Goal: Task Accomplishment & Management: Manage account settings

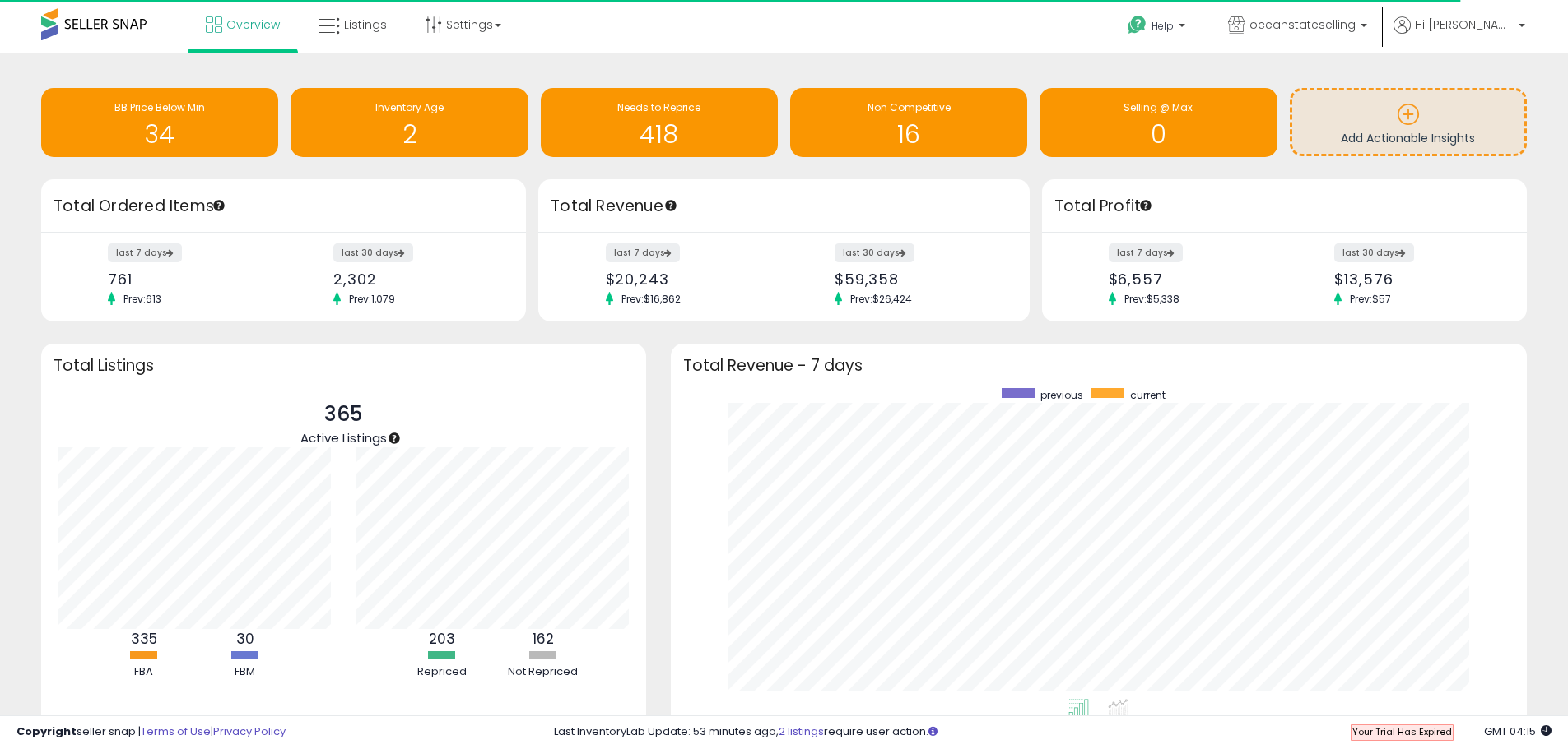
scroll to position [822356, 822083]
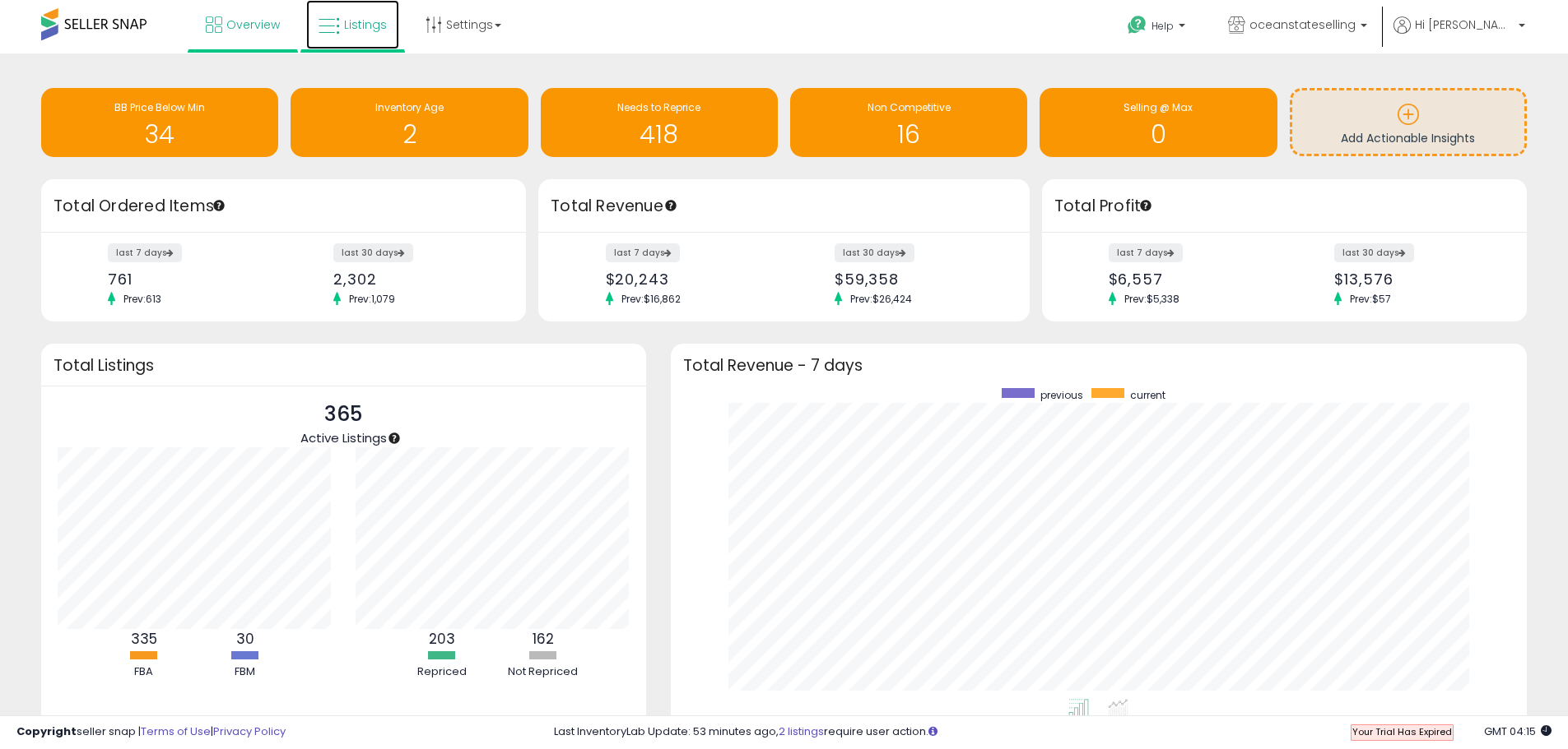
click at [351, 30] on span "Listings" at bounding box center [366, 25] width 43 height 17
click at [1429, 736] on span "Your Trial Has Expired" at bounding box center [1402, 732] width 100 height 13
click at [1351, 22] on span "oceanstateselling" at bounding box center [1302, 25] width 106 height 17
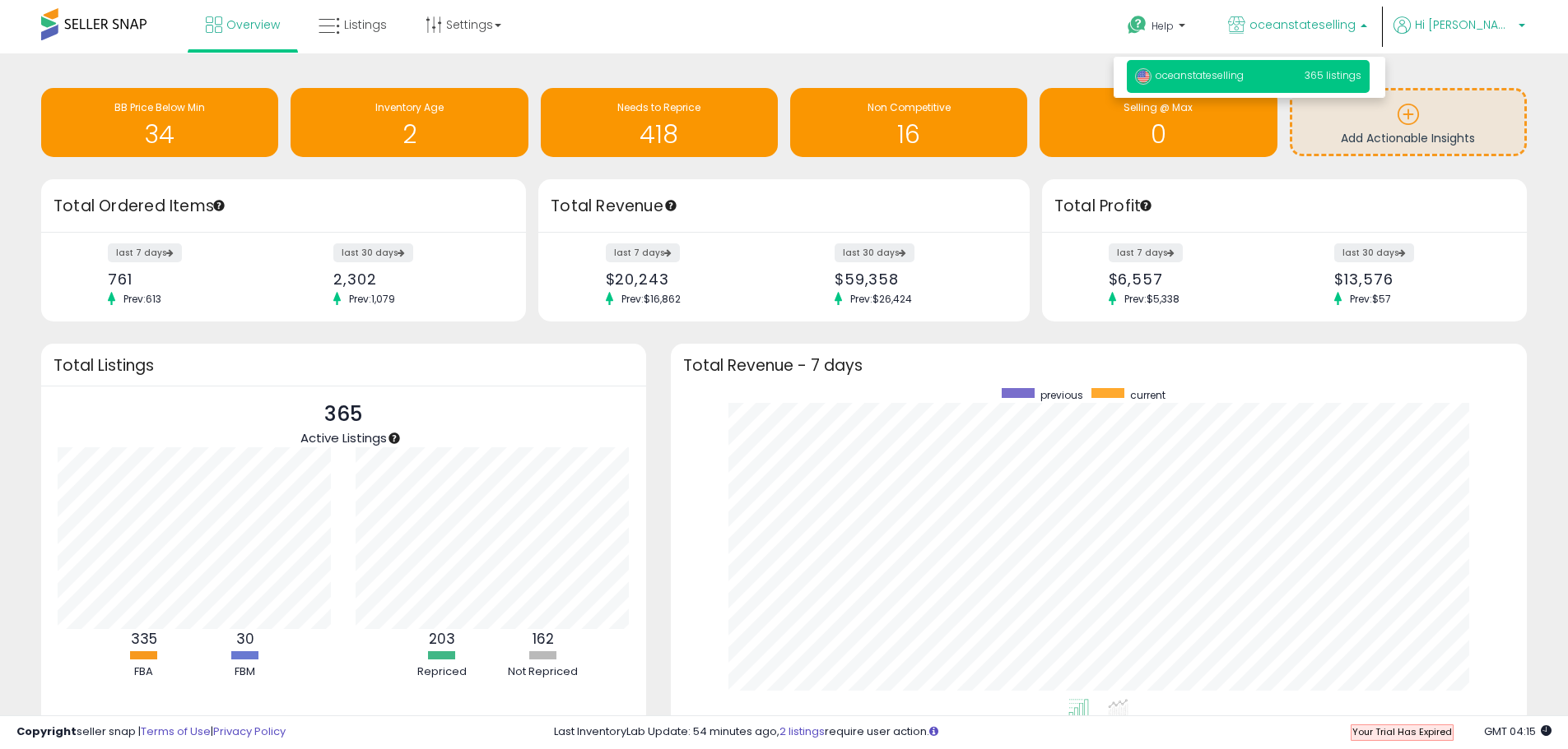
click at [1410, 22] on icon at bounding box center [1402, 25] width 17 height 17
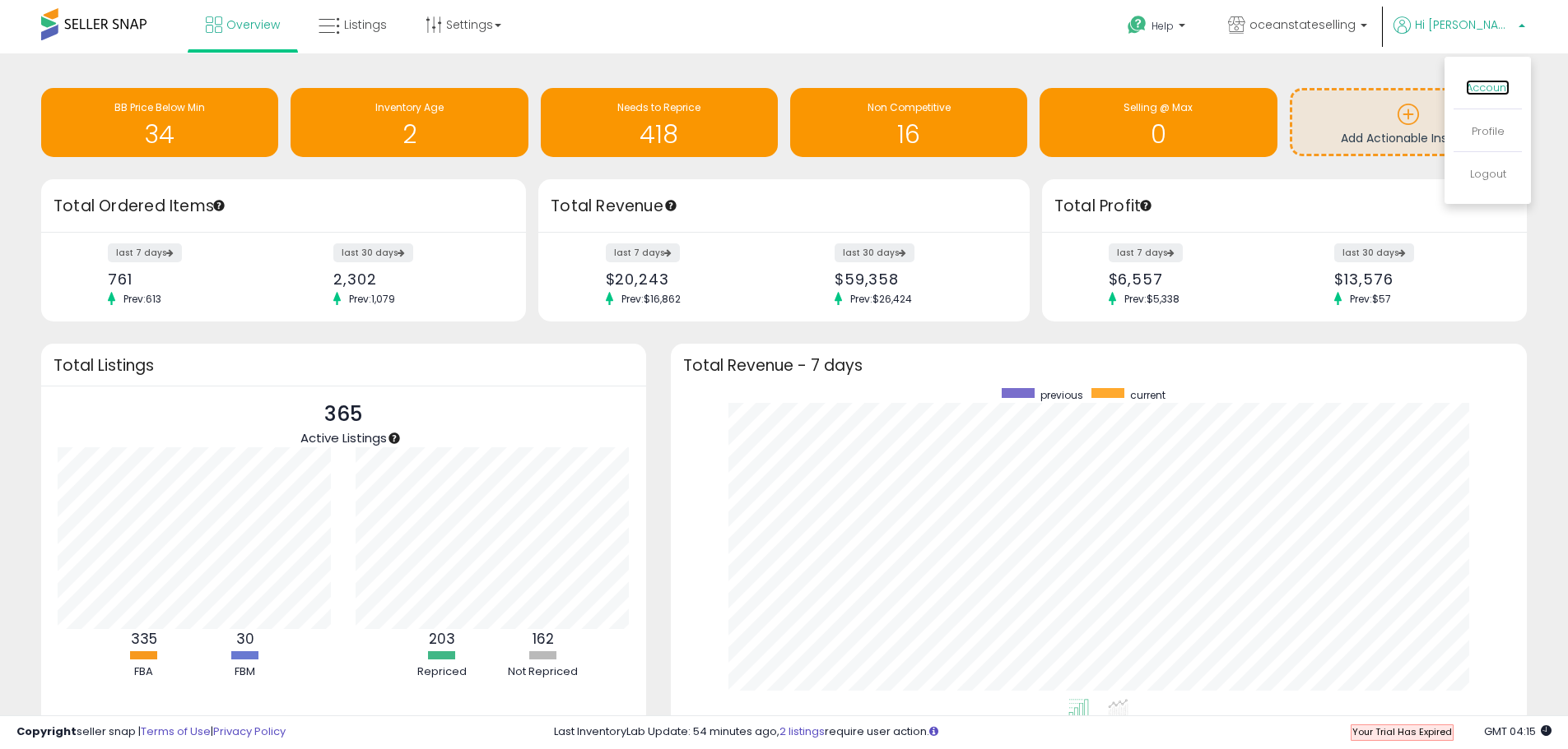
click at [1490, 92] on link "Account" at bounding box center [1487, 87] width 43 height 16
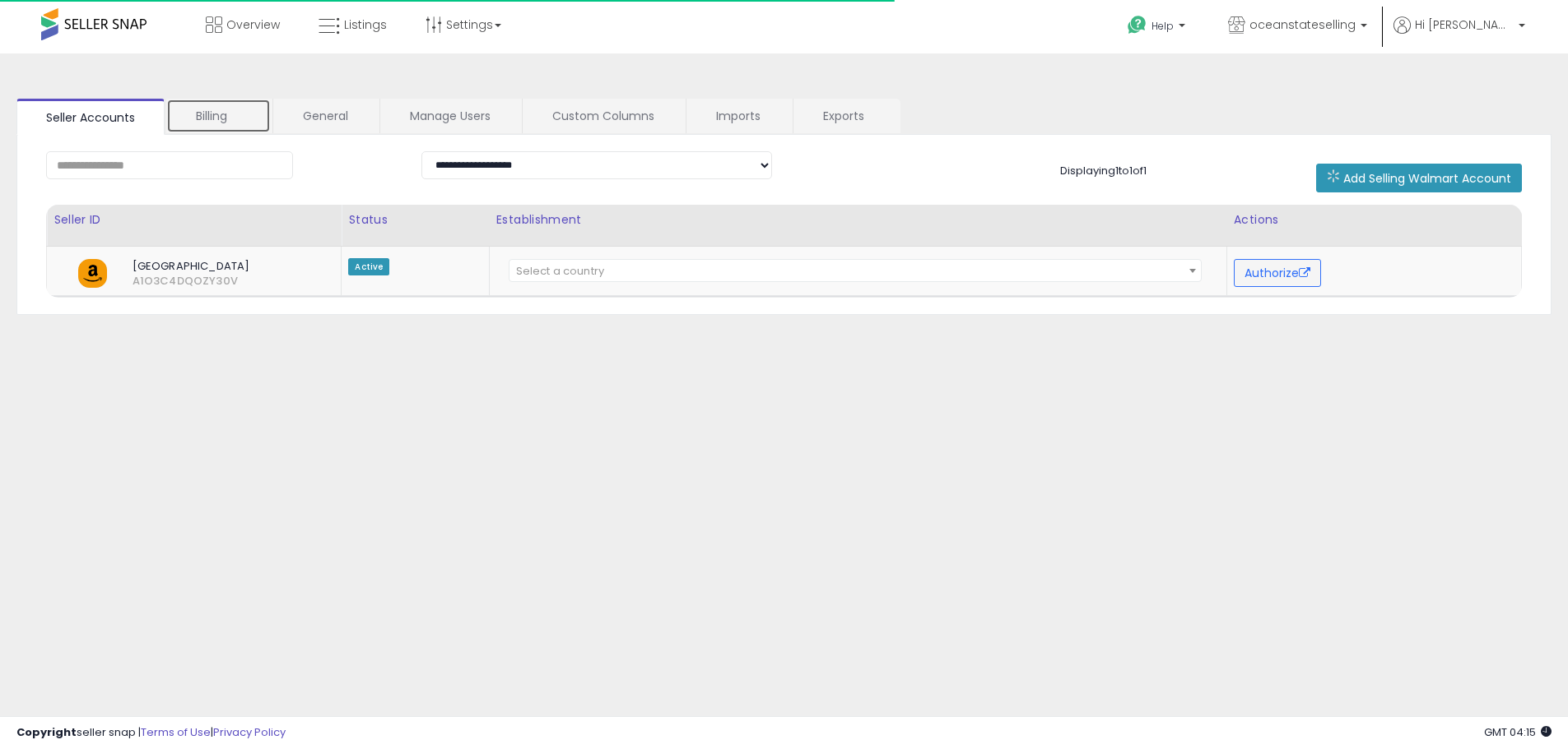
click at [236, 116] on link "Billing" at bounding box center [218, 116] width 104 height 35
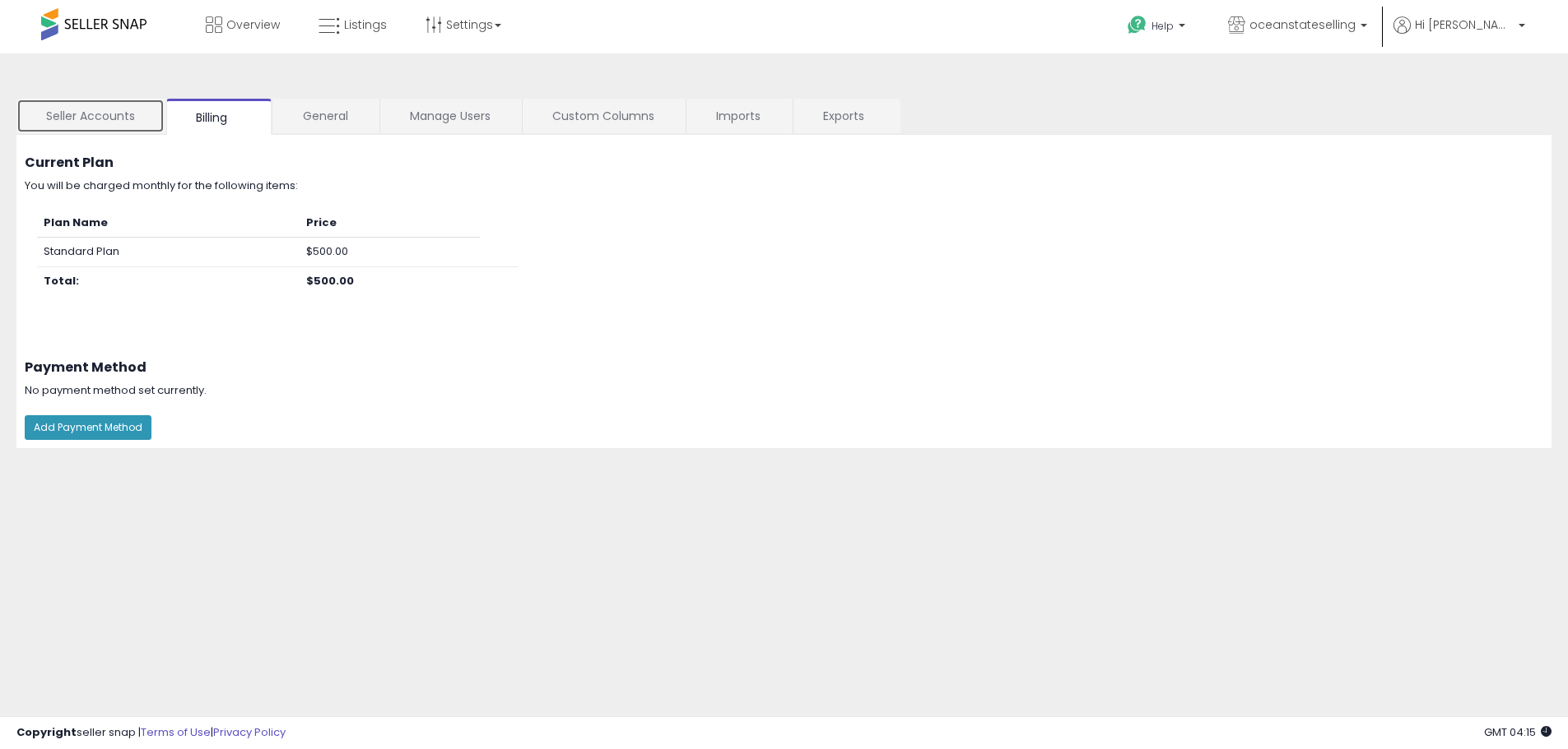
click at [134, 113] on link "Seller Accounts" at bounding box center [91, 116] width 149 height 35
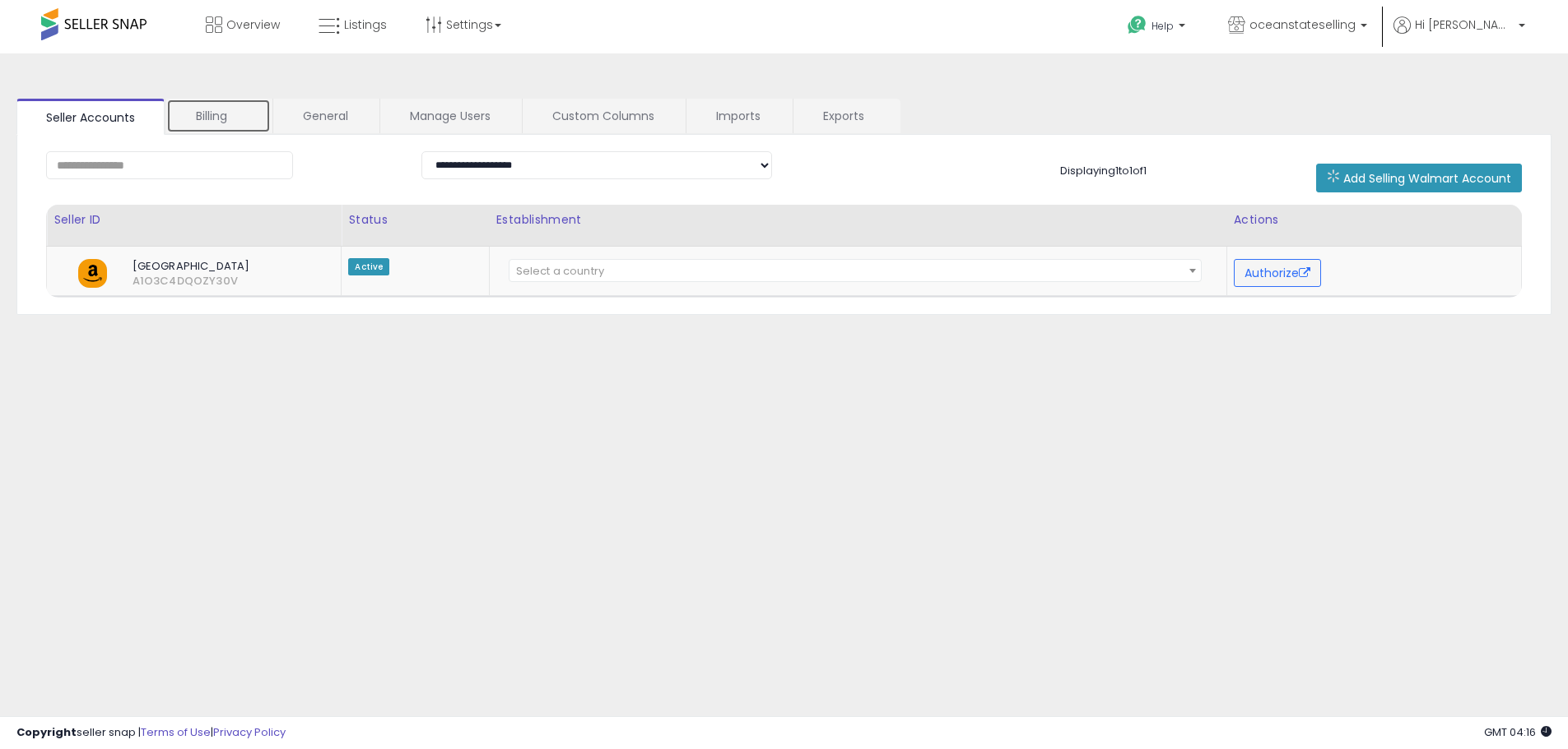
click at [233, 111] on link "Billing" at bounding box center [218, 116] width 104 height 35
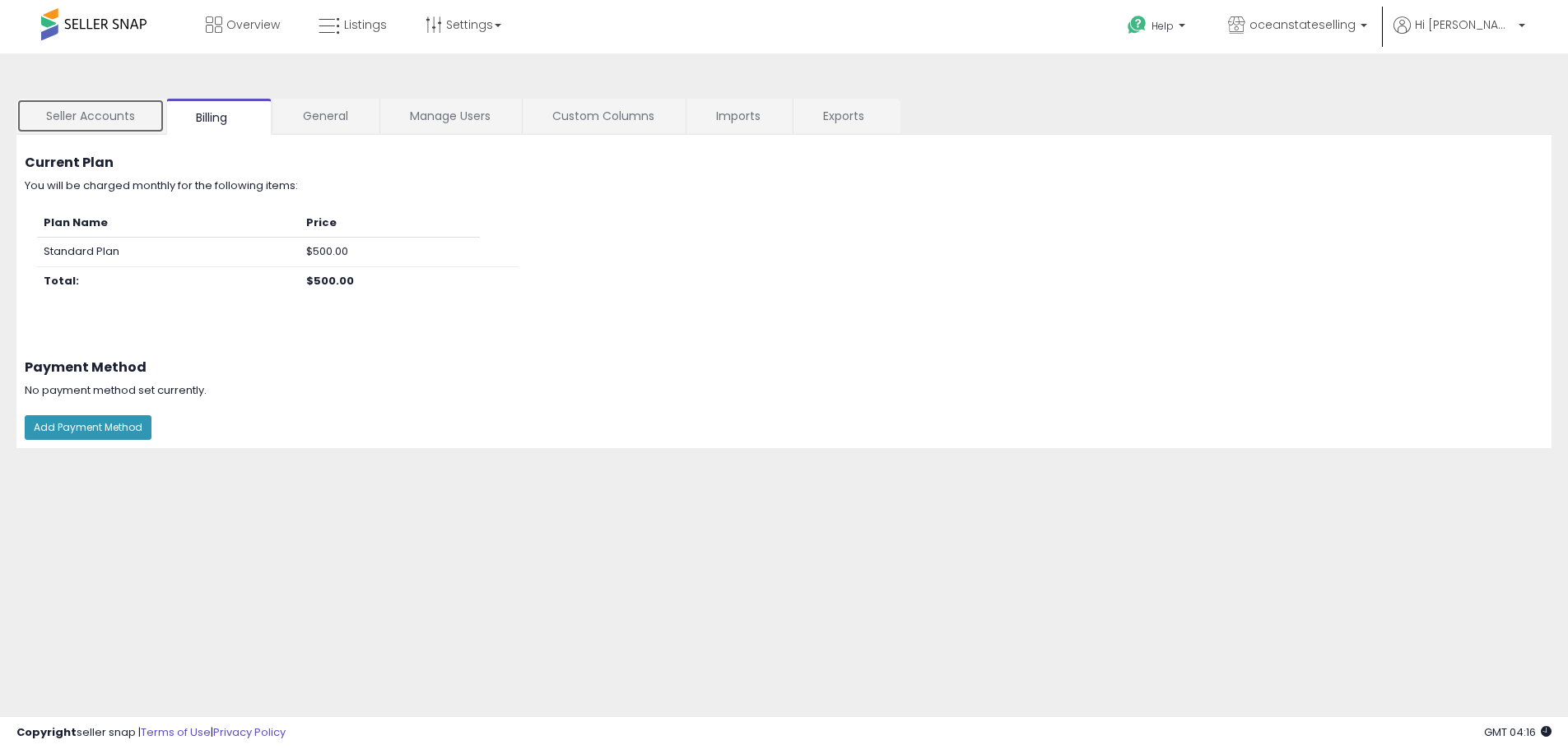
click at [122, 111] on link "Seller Accounts" at bounding box center [91, 116] width 149 height 35
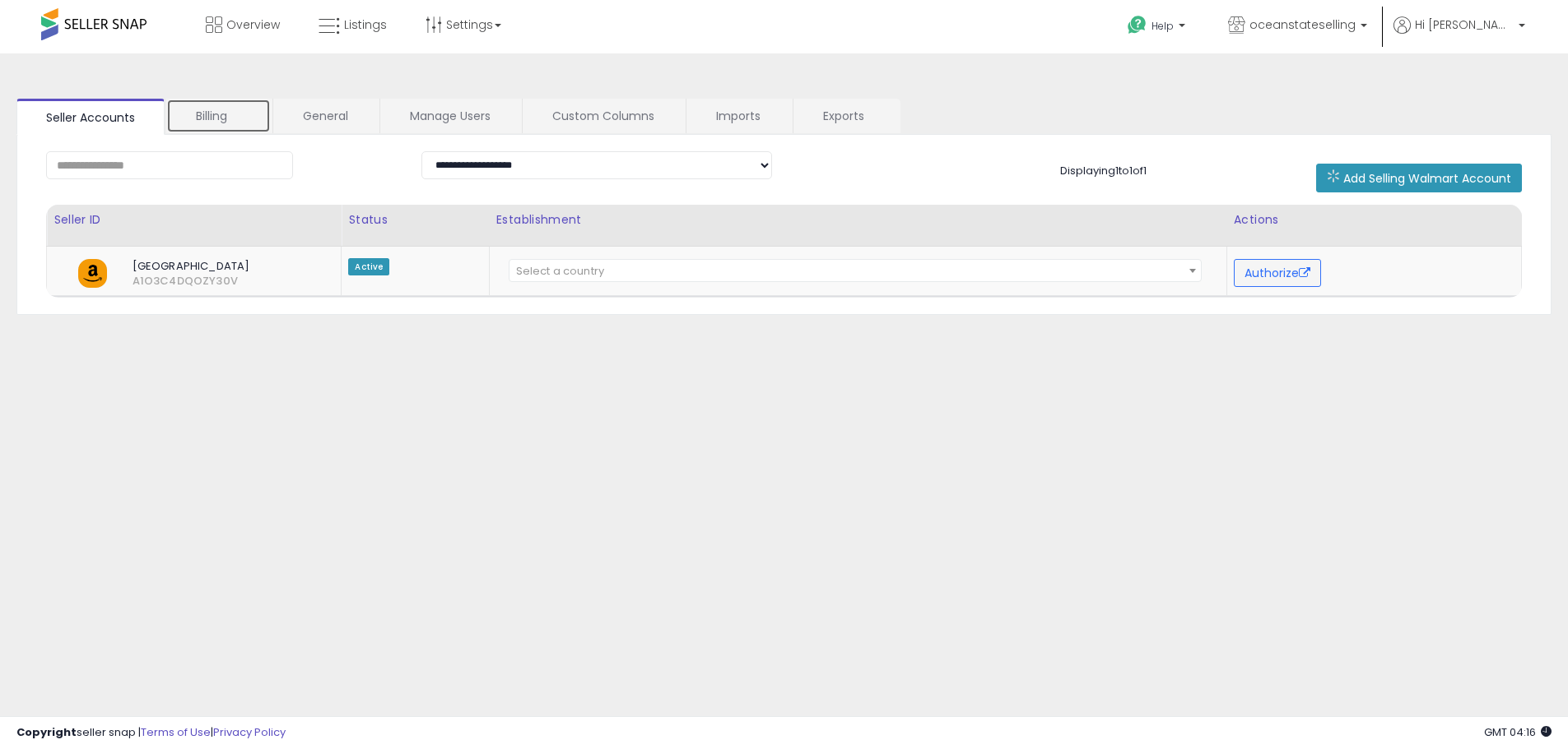
click at [252, 113] on link "Billing" at bounding box center [218, 116] width 104 height 35
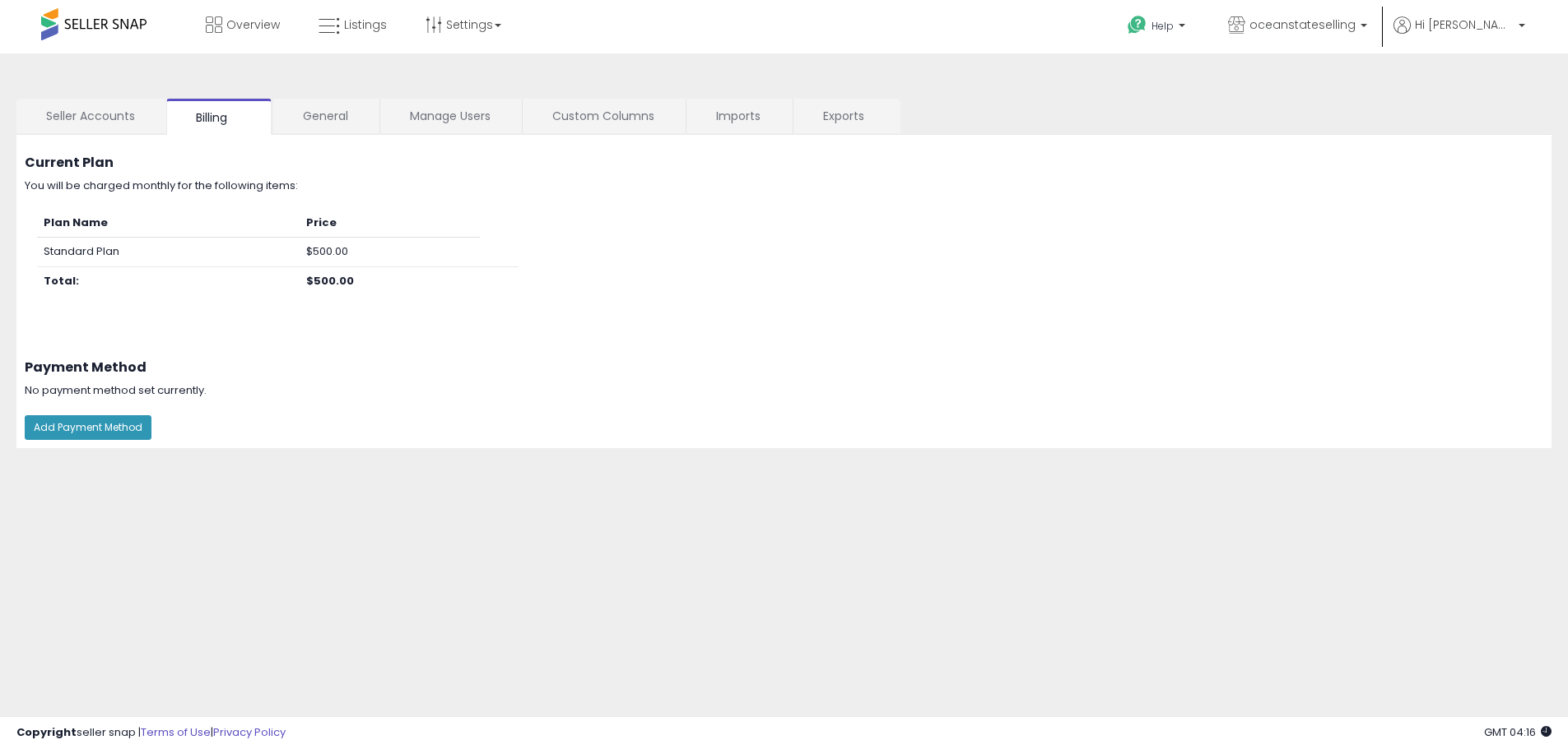
click at [1535, 749] on div at bounding box center [784, 749] width 1568 height 0
click at [139, 122] on link "Seller Accounts" at bounding box center [91, 116] width 149 height 35
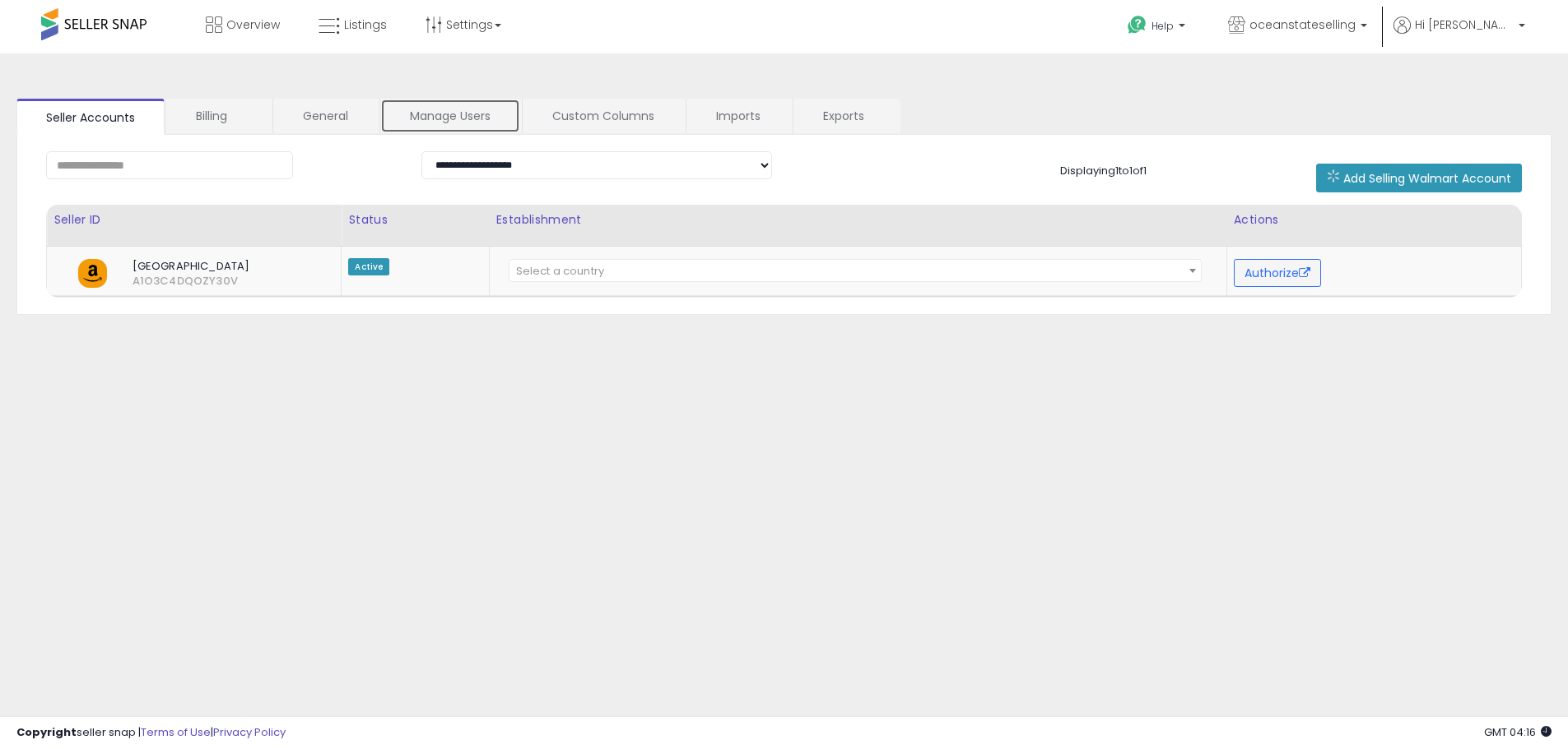
click at [428, 125] on link "Manage Users" at bounding box center [449, 116] width 140 height 35
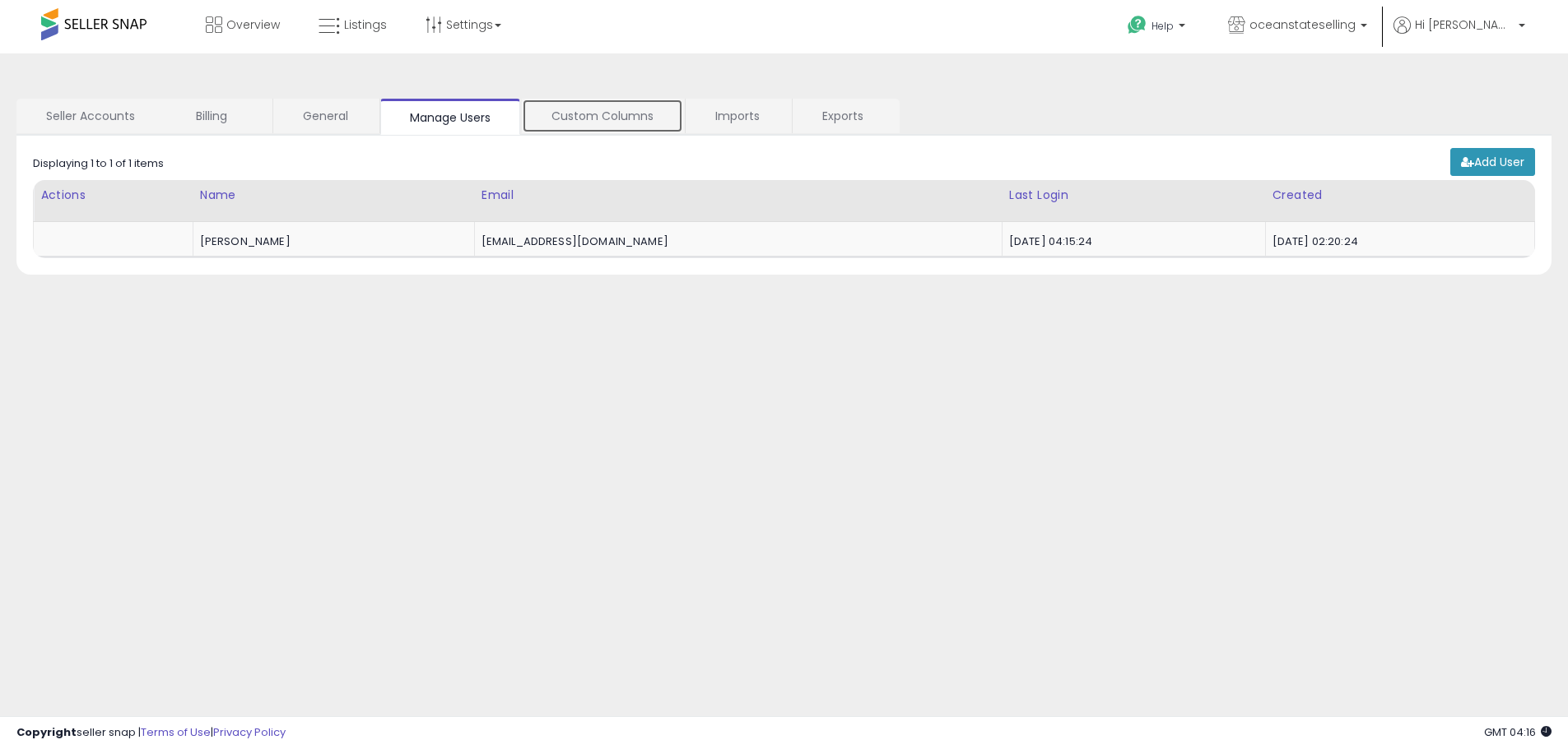
click at [595, 118] on link "Custom Columns" at bounding box center [603, 116] width 162 height 35
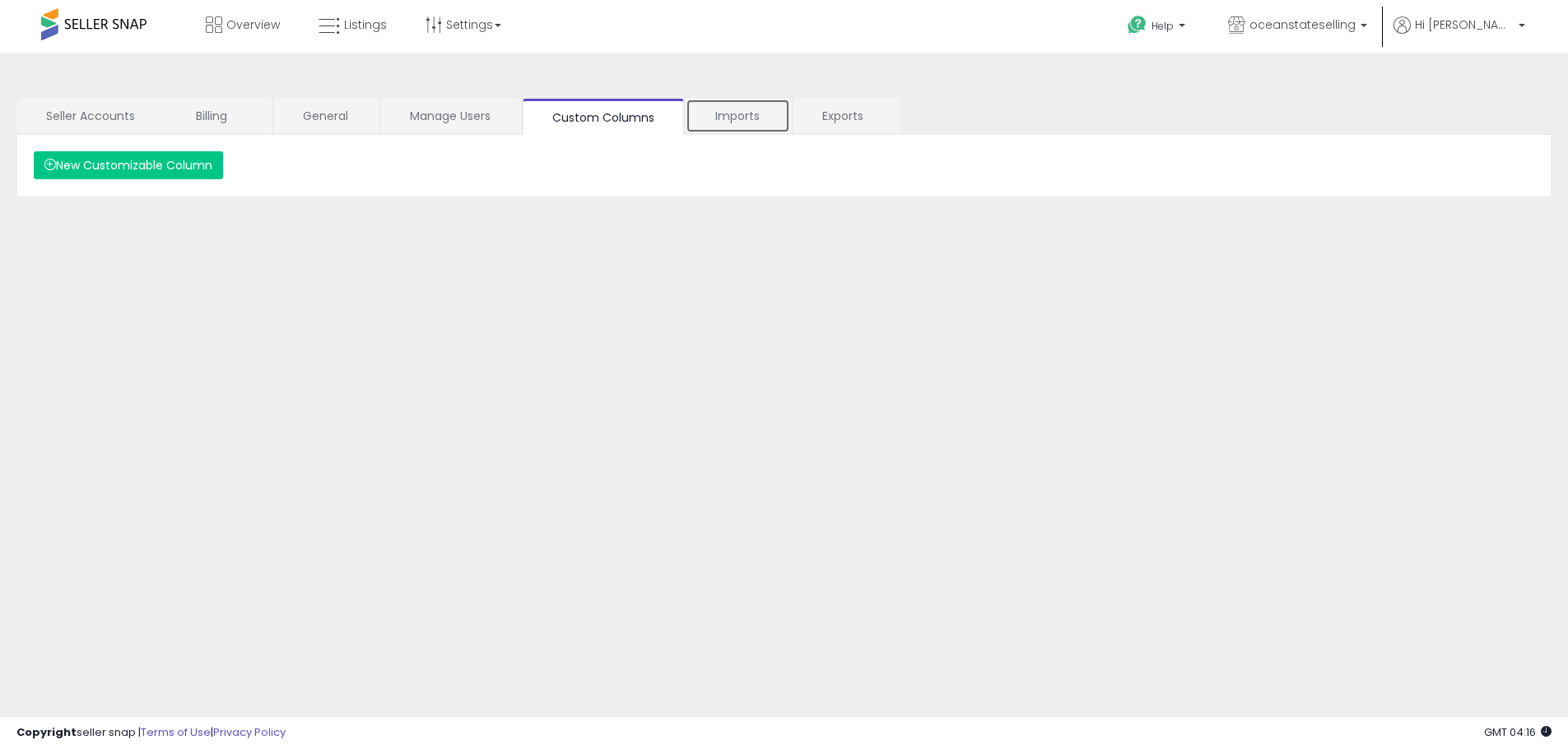
click at [729, 110] on link "Imports" at bounding box center [737, 116] width 104 height 35
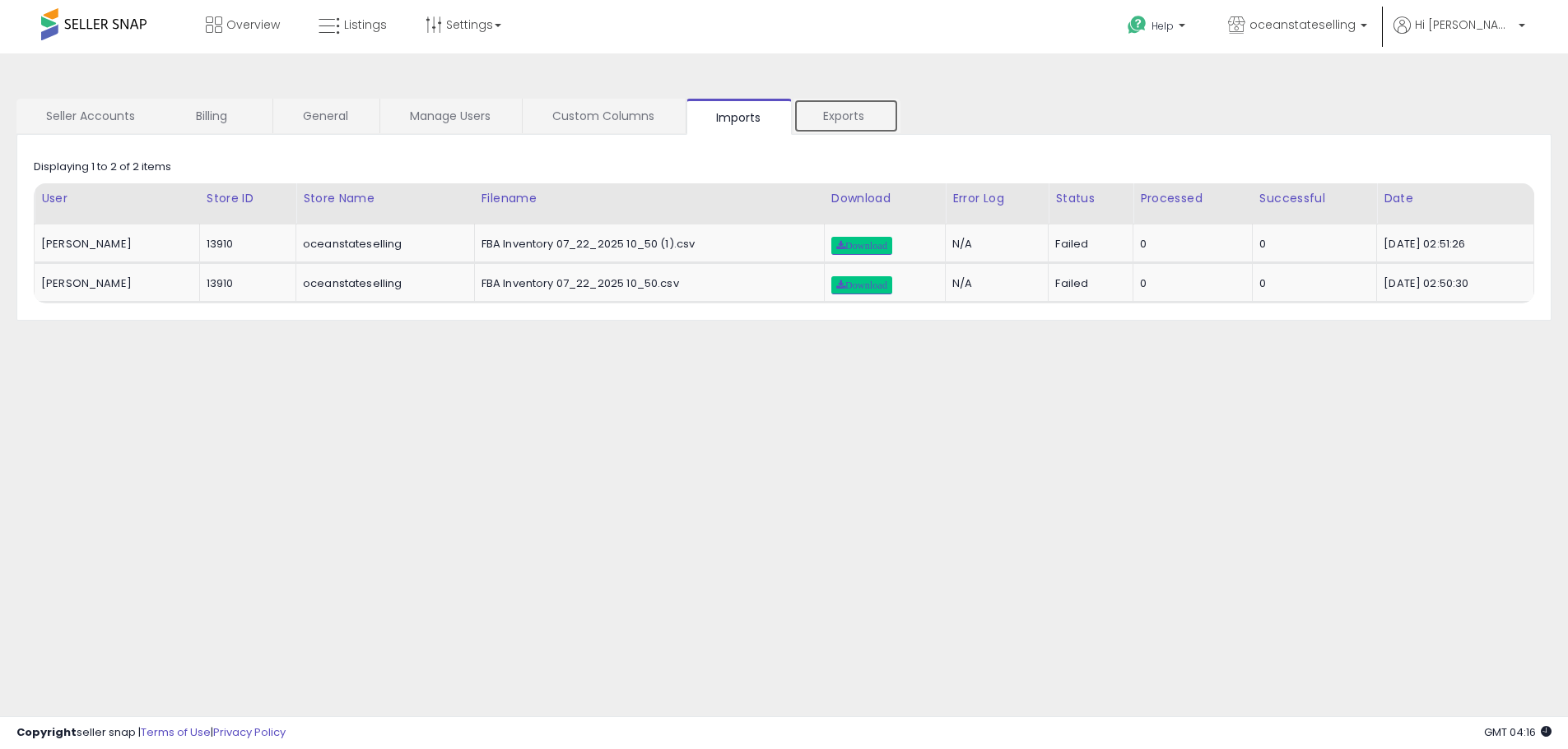
click at [816, 109] on link "Exports" at bounding box center [846, 116] width 105 height 35
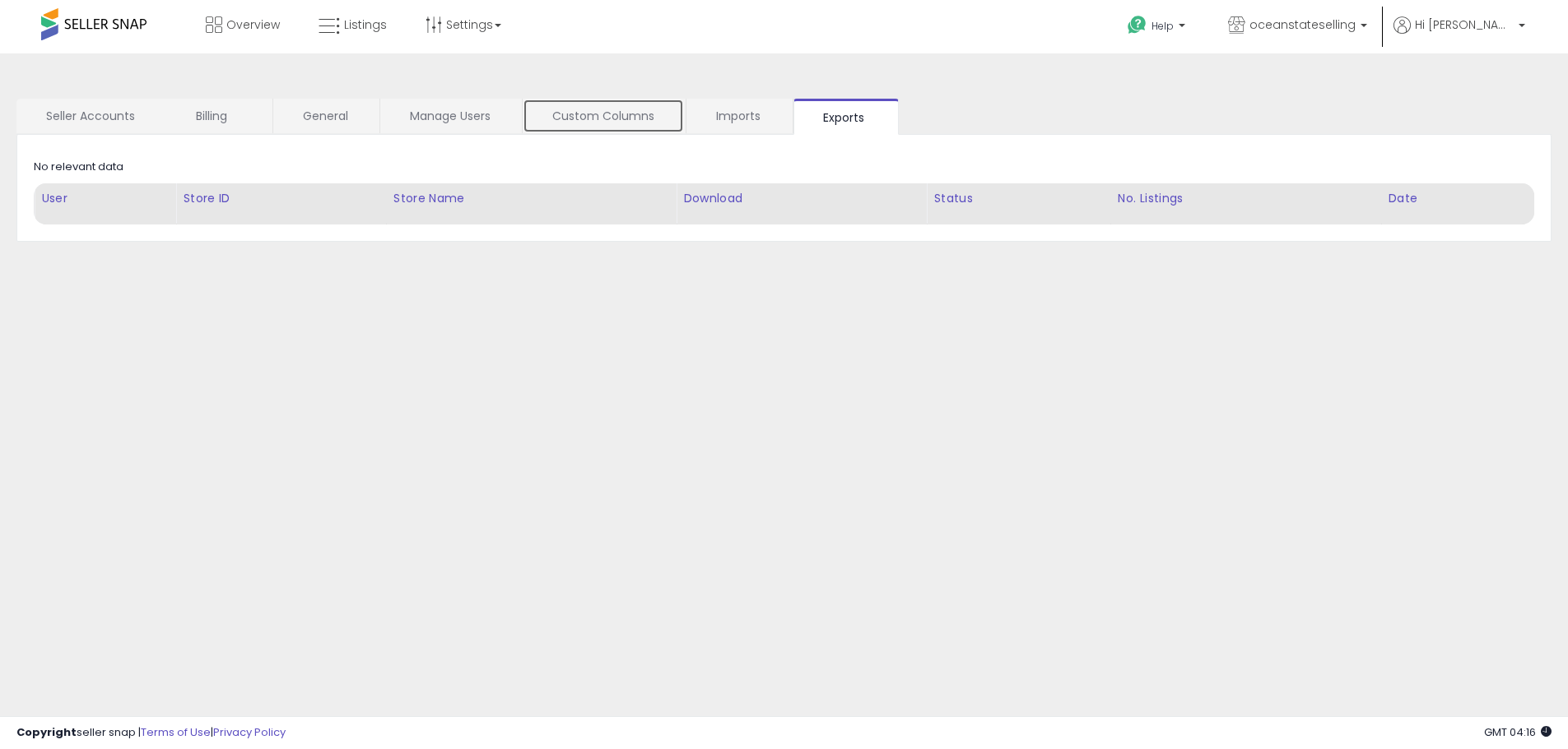
click at [572, 120] on link "Custom Columns" at bounding box center [604, 116] width 162 height 35
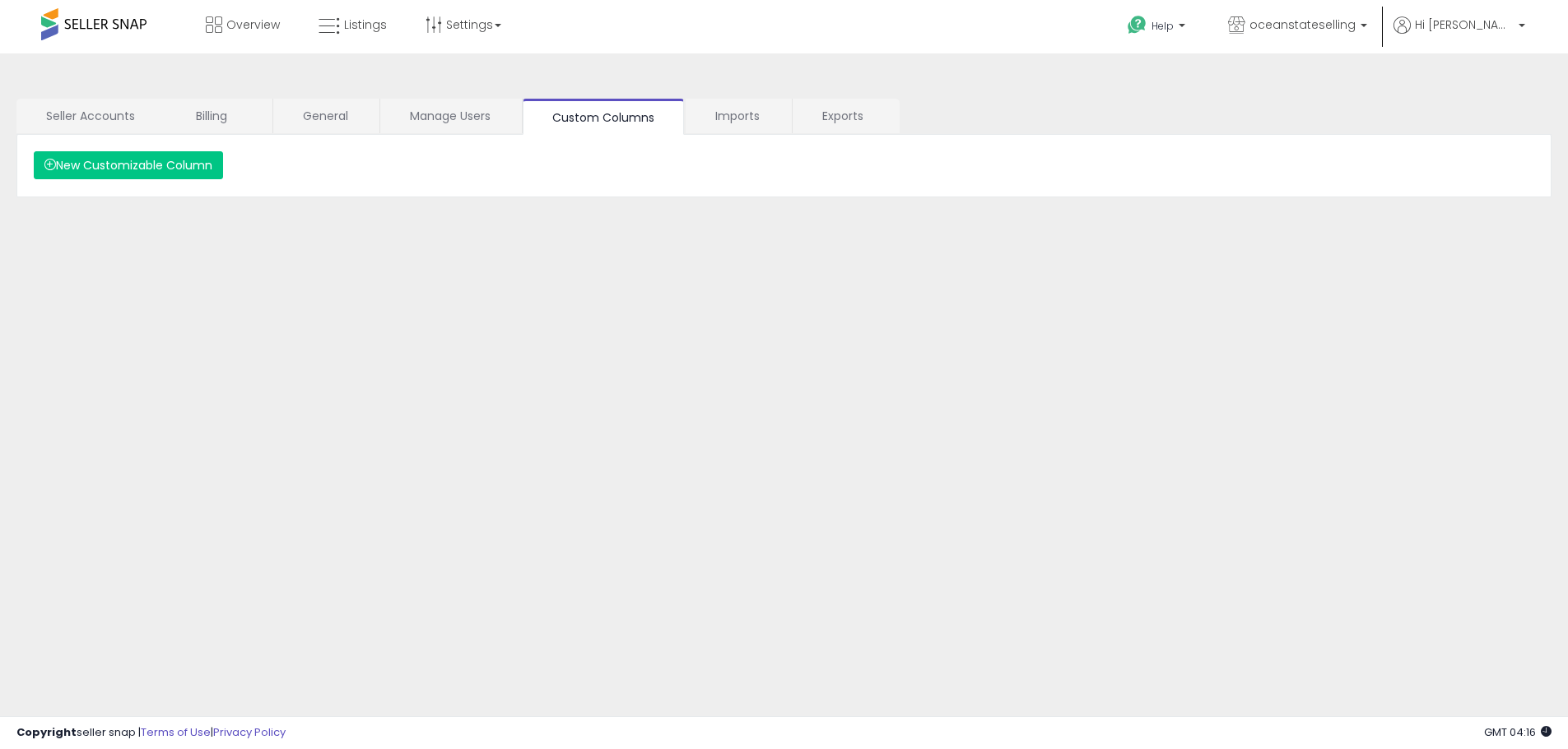
click at [426, 93] on div "**********" at bounding box center [784, 411] width 1551 height 683
click at [437, 23] on icon at bounding box center [434, 25] width 17 height 17
click at [1410, 32] on icon at bounding box center [1402, 25] width 17 height 17
click at [1472, 76] on li "Account" at bounding box center [1487, 89] width 69 height 41
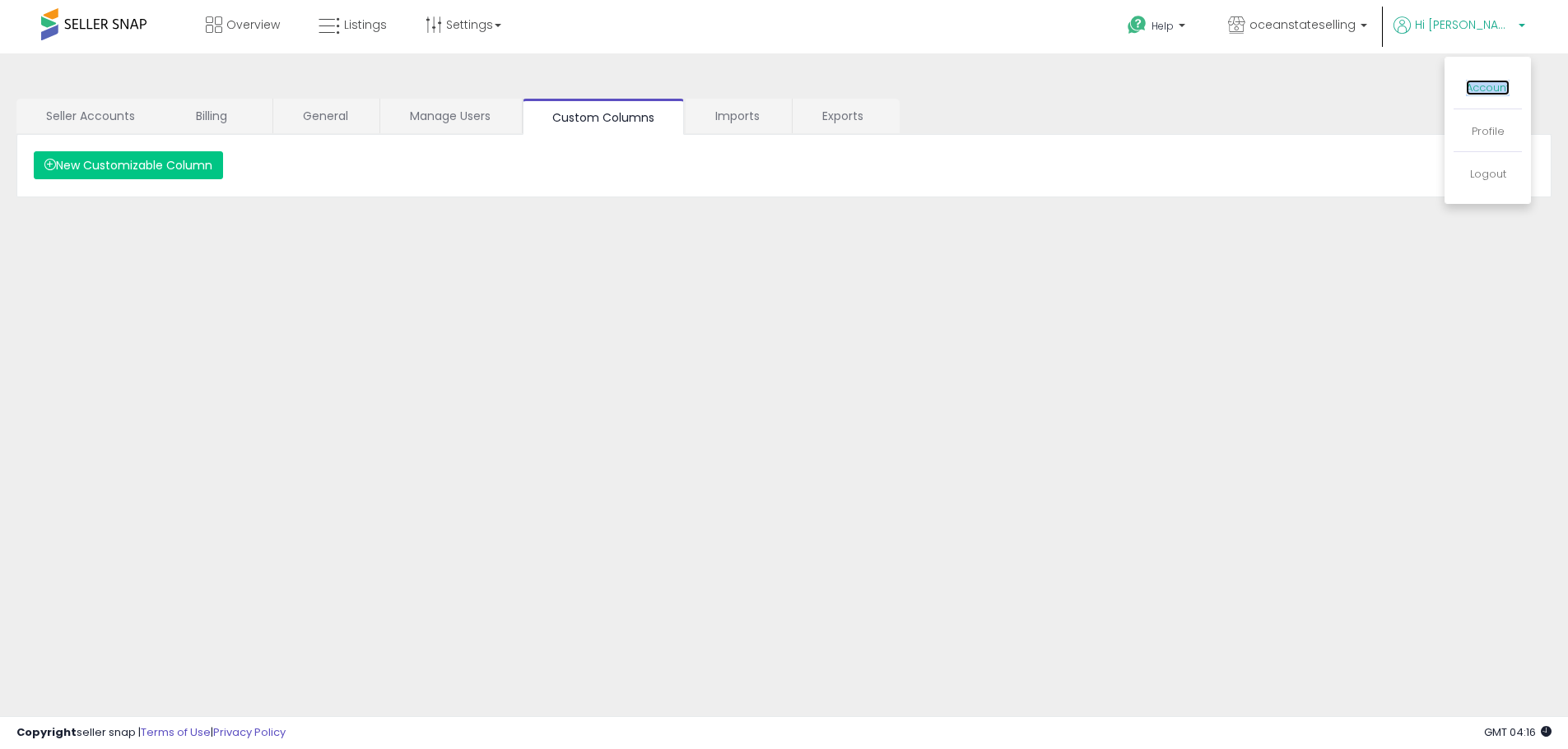
click at [1471, 83] on link "Account" at bounding box center [1487, 87] width 43 height 16
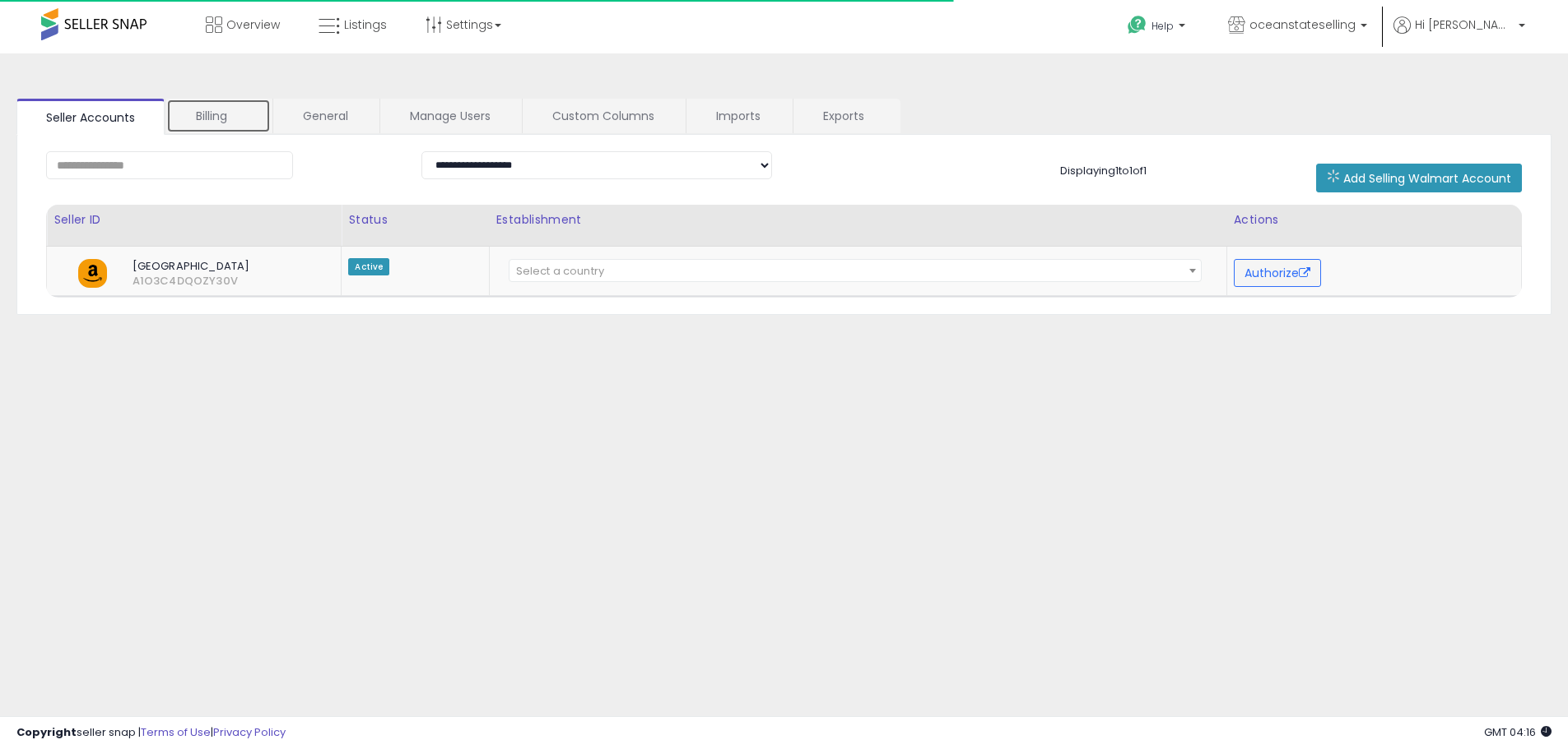
click at [209, 122] on link "Billing" at bounding box center [218, 116] width 104 height 35
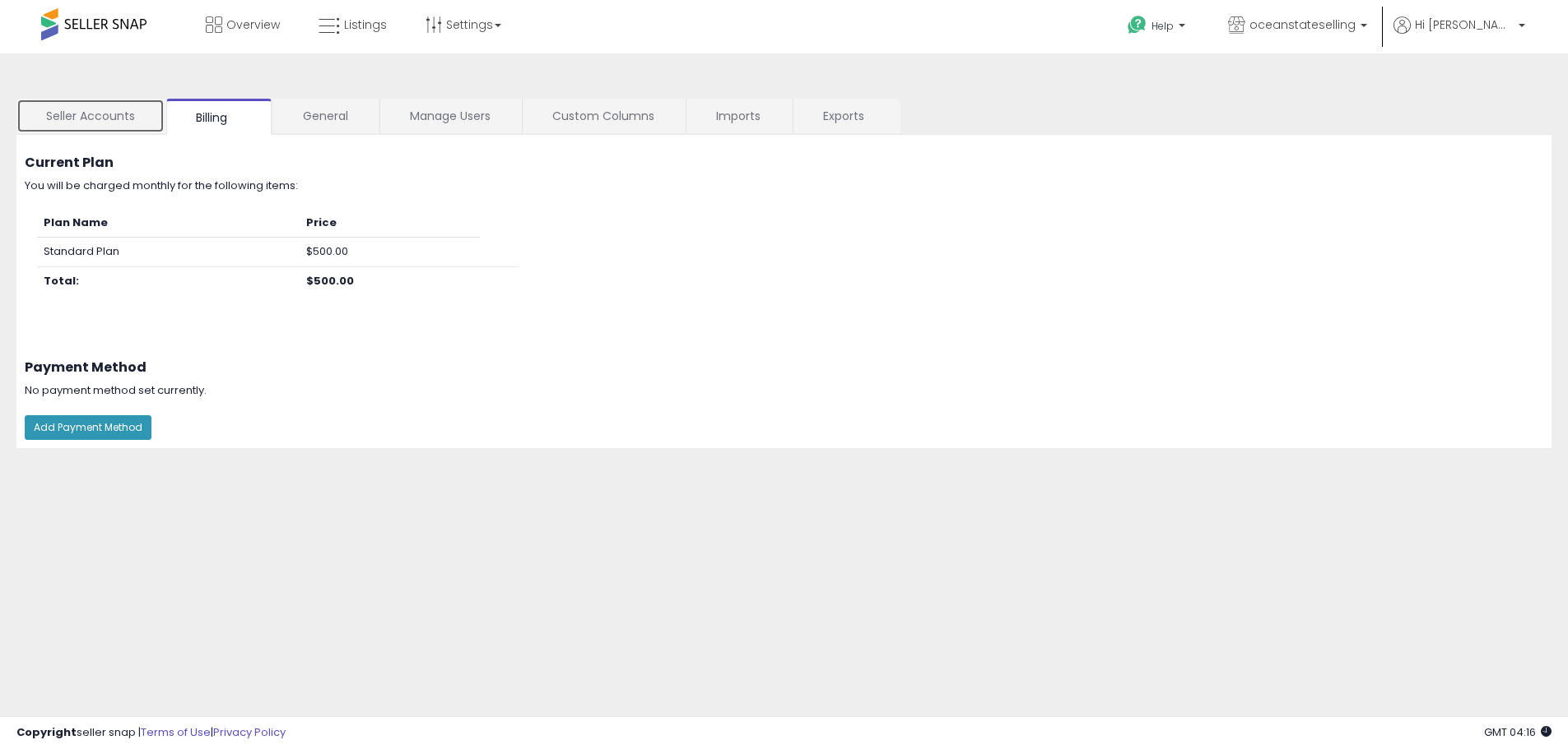
click at [120, 120] on link "Seller Accounts" at bounding box center [91, 116] width 149 height 35
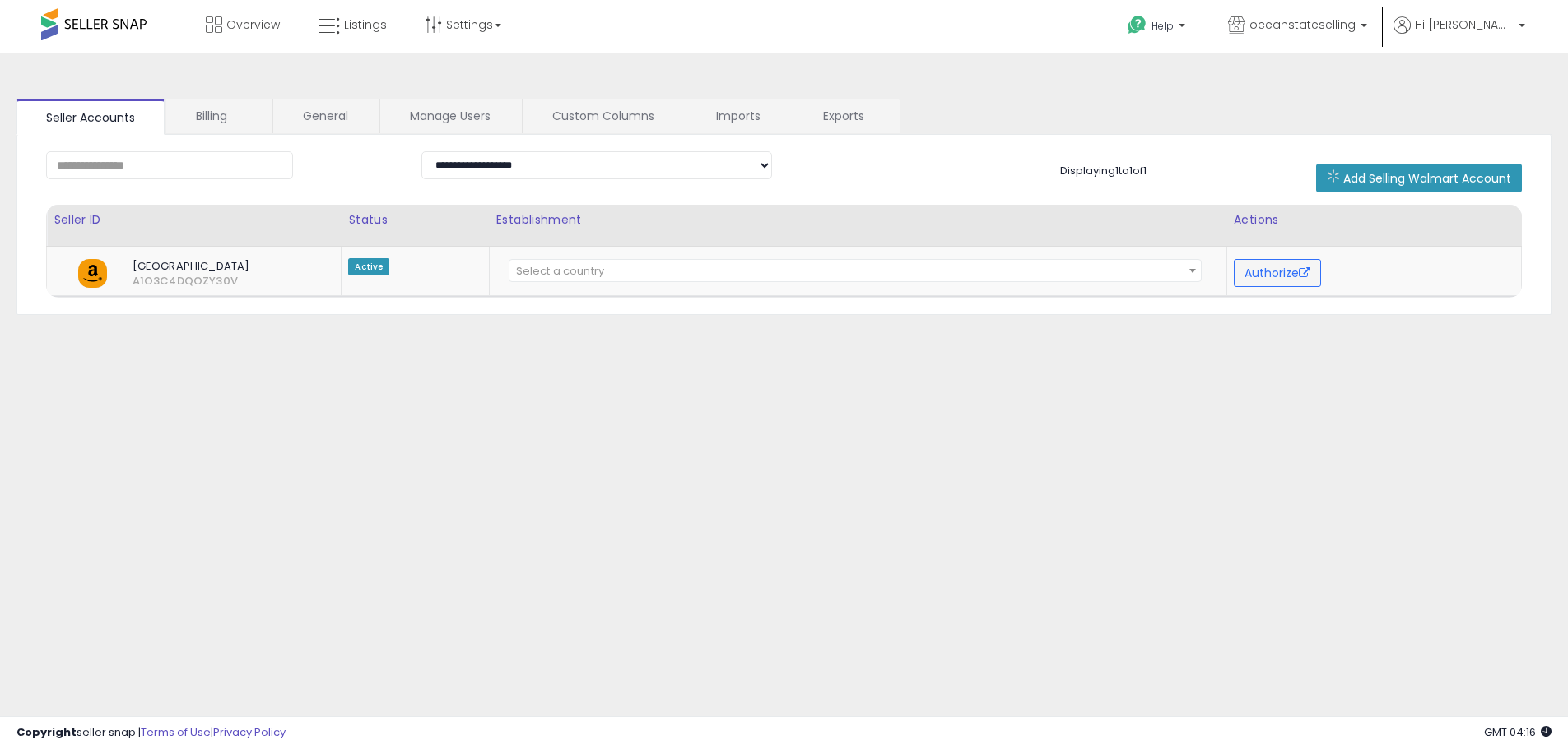
click at [1536, 749] on div at bounding box center [784, 749] width 1568 height 0
click at [110, 30] on span at bounding box center [94, 24] width 105 height 32
click at [1185, 33] on b at bounding box center [1182, 29] width 7 height 11
click at [196, 129] on link "Billing" at bounding box center [218, 116] width 104 height 35
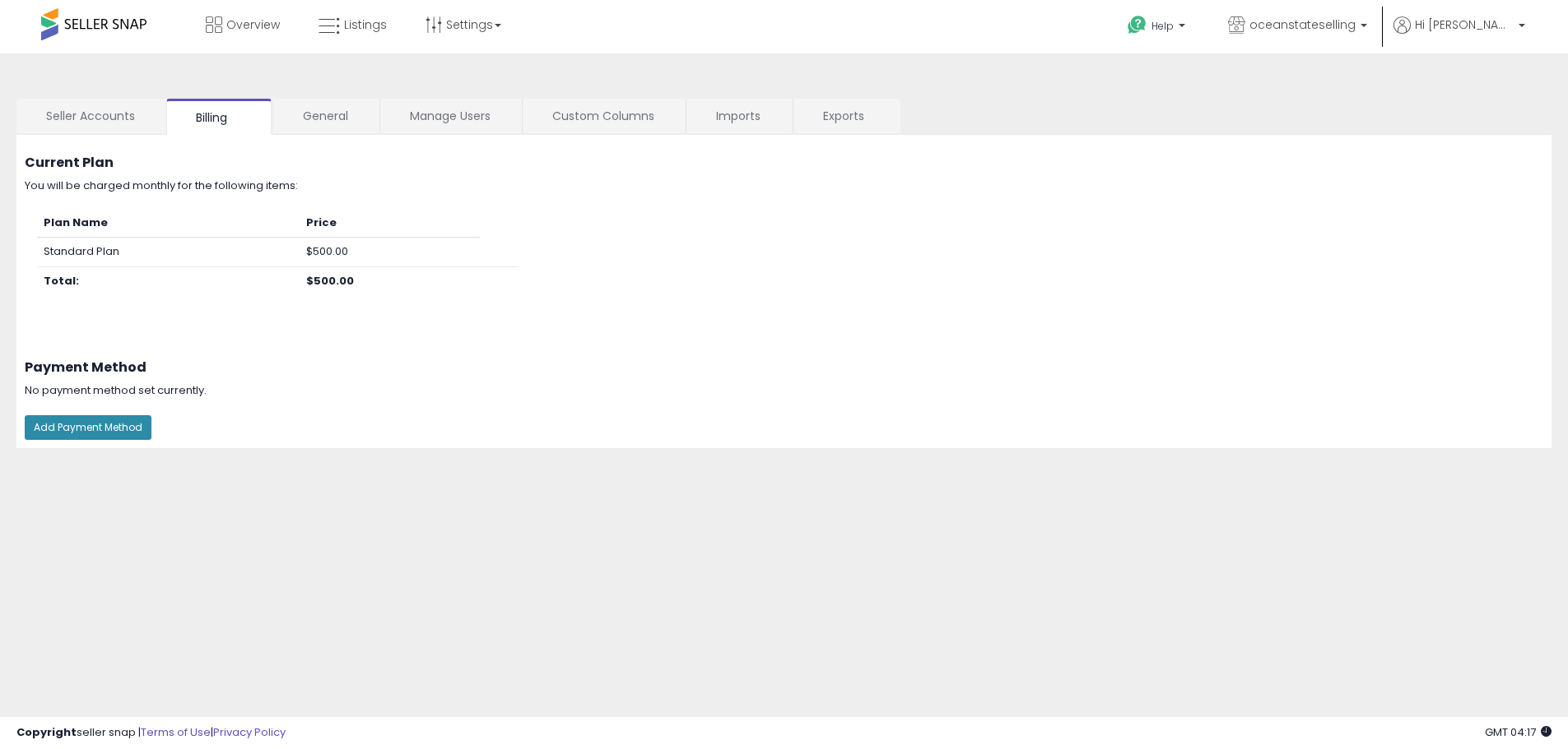
click at [129, 431] on button "Add Payment Method" at bounding box center [87, 428] width 127 height 24
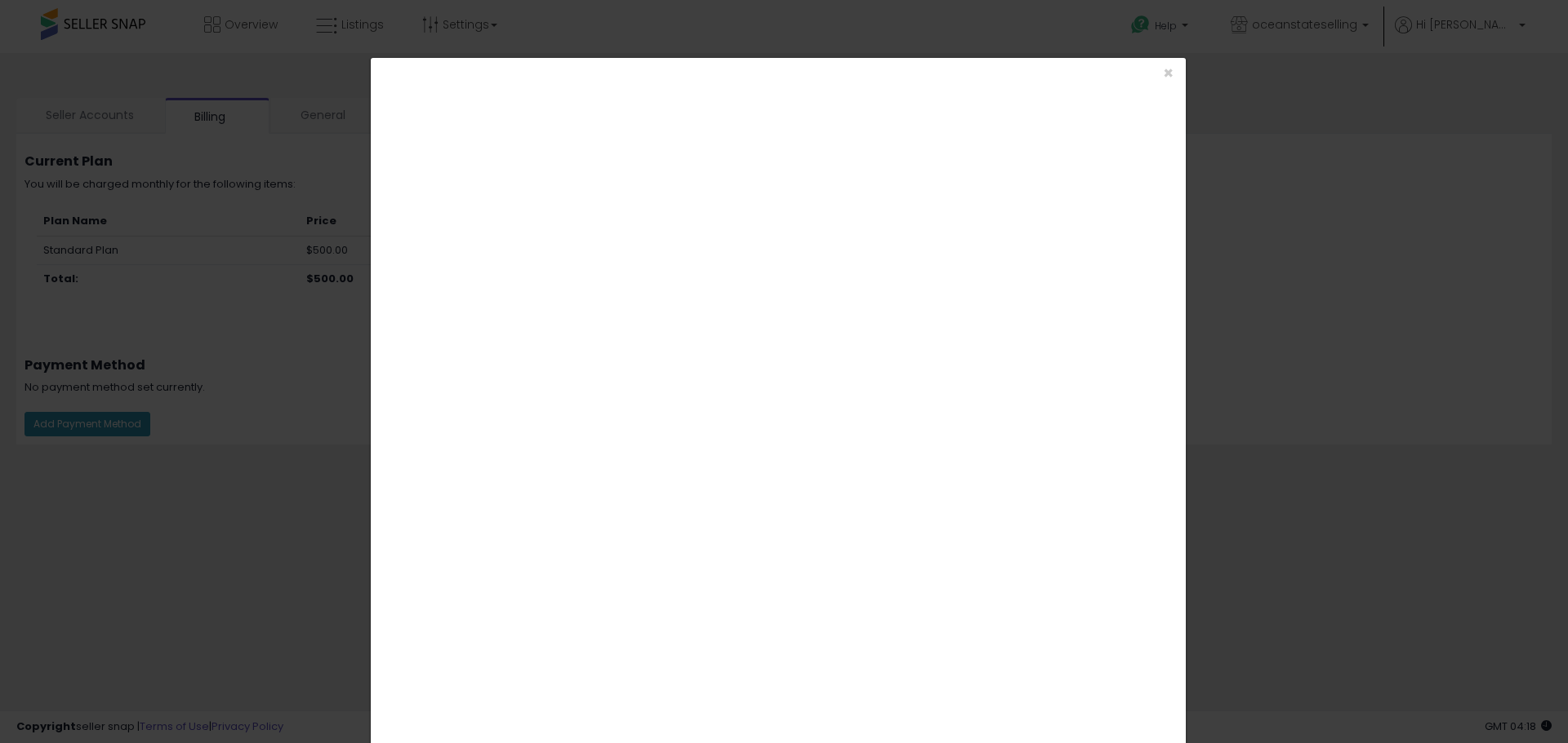
scroll to position [82, 0]
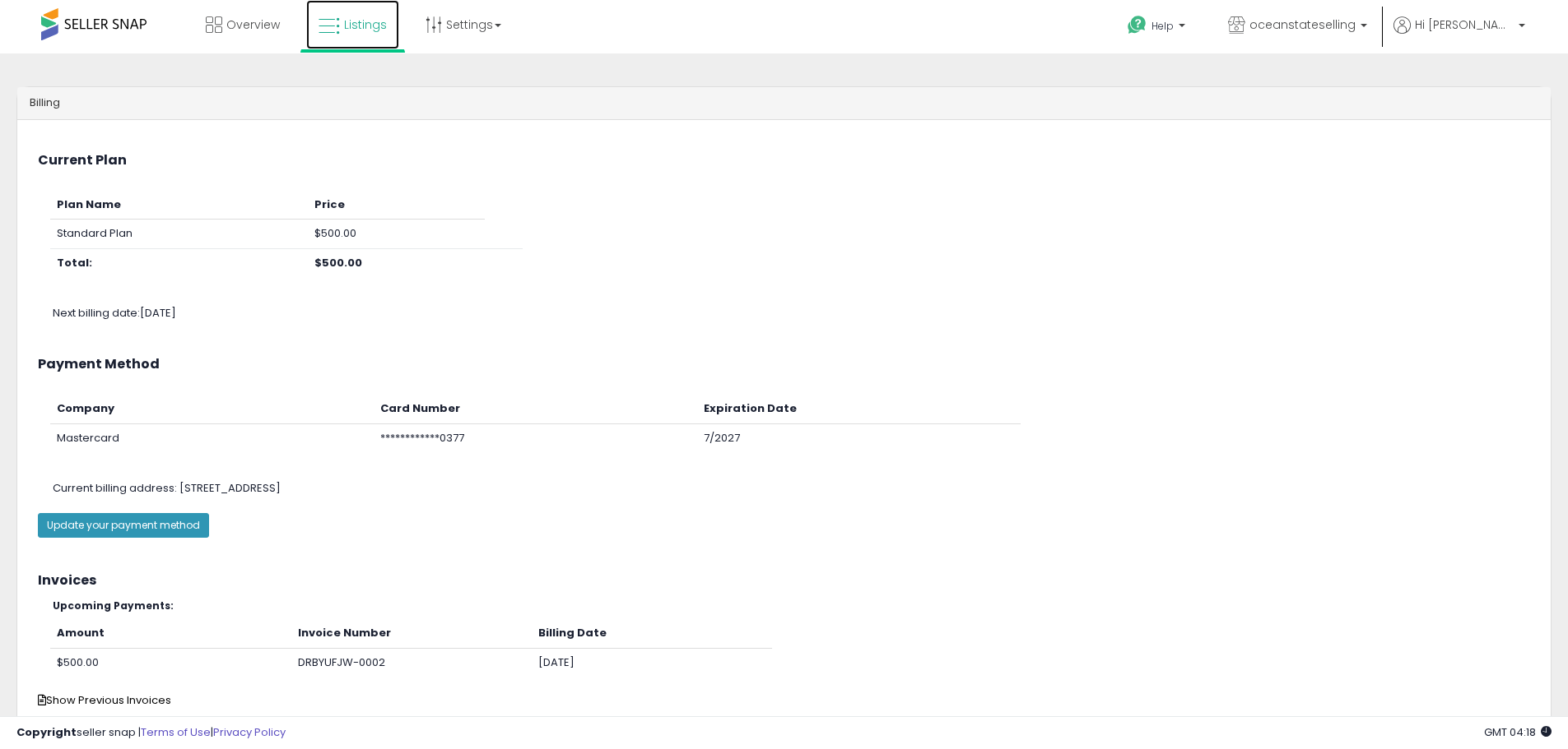
click at [366, 29] on span "Listings" at bounding box center [366, 25] width 43 height 17
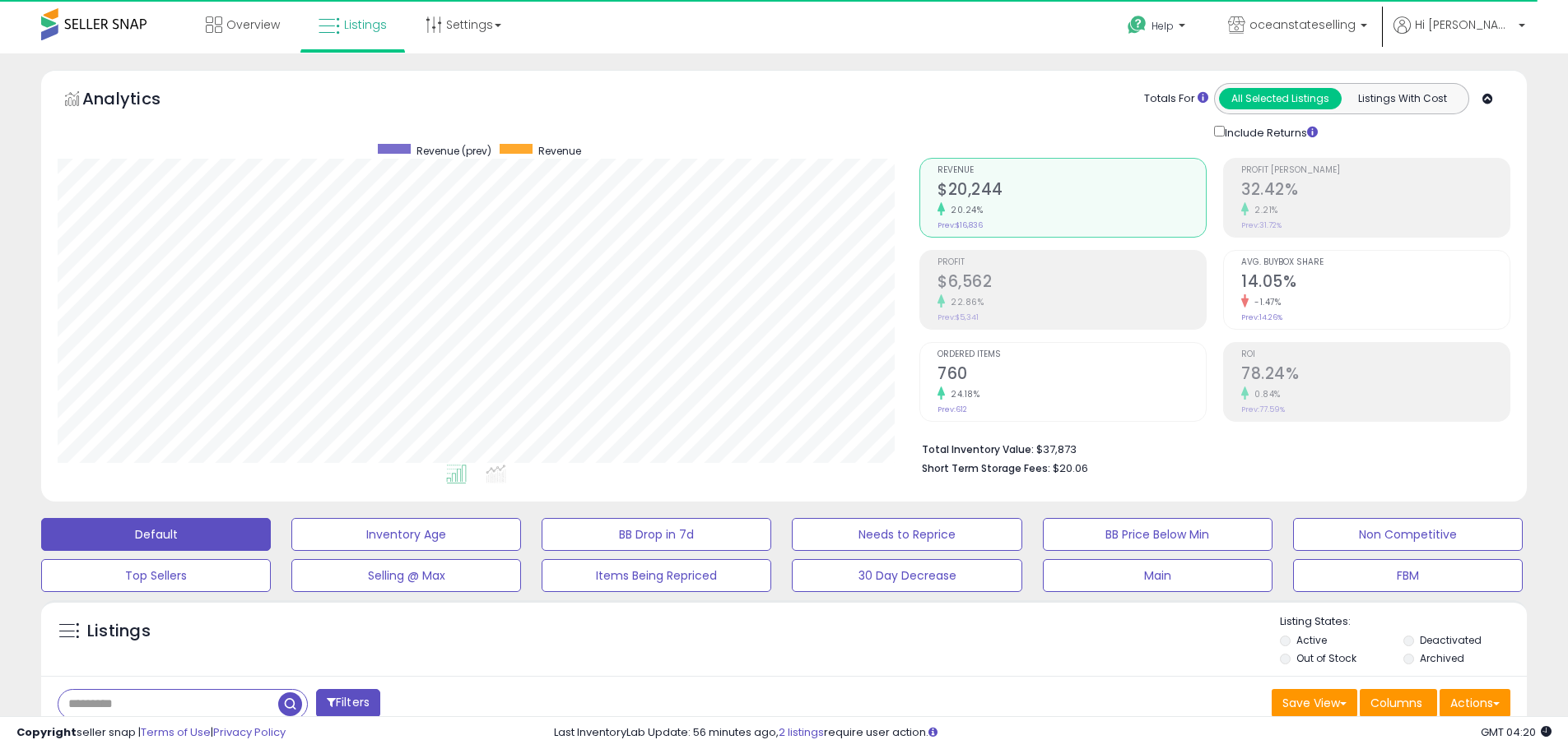
scroll to position [337, 862]
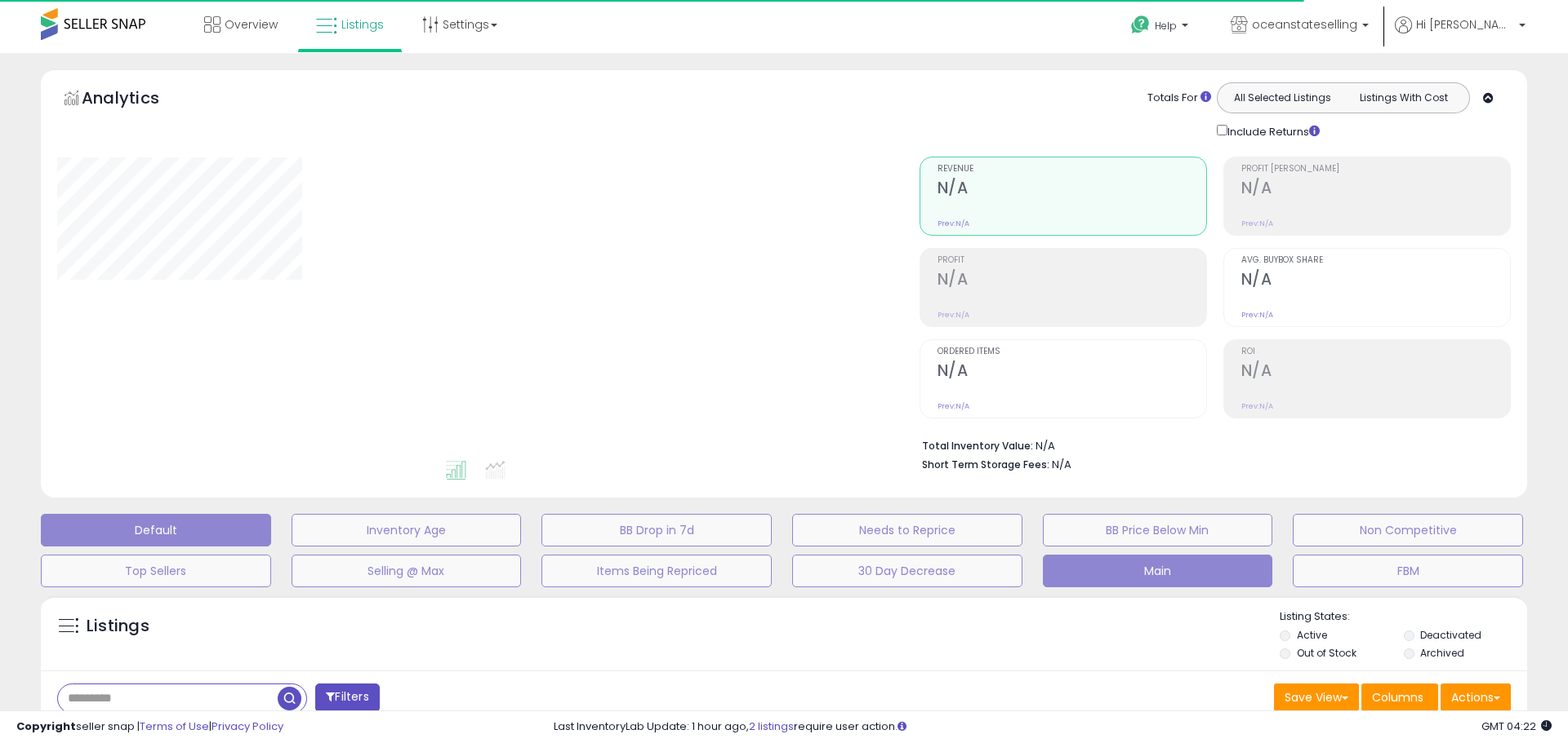
click at [521, 547] on button "Main" at bounding box center [407, 530] width 230 height 33
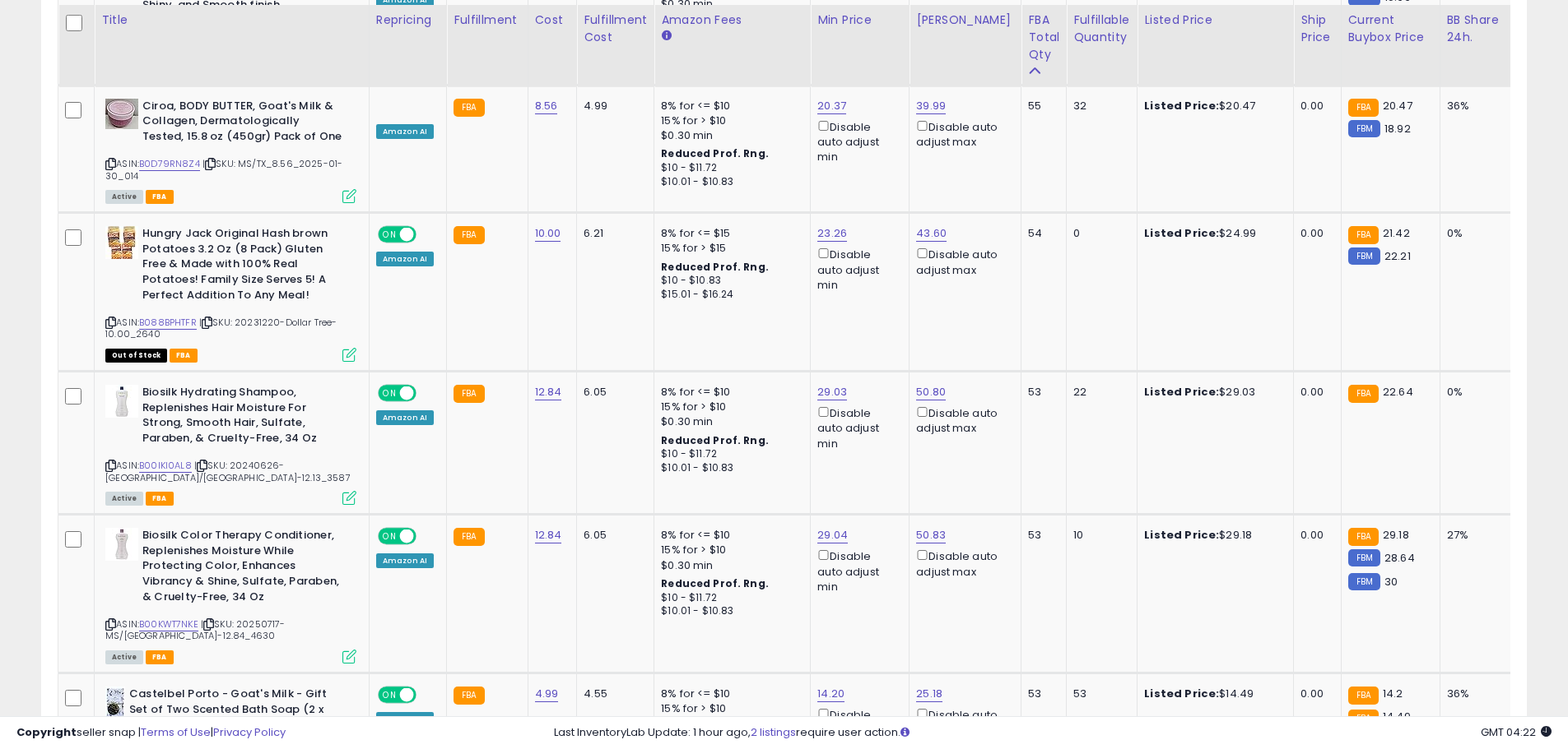
scroll to position [3584, 0]
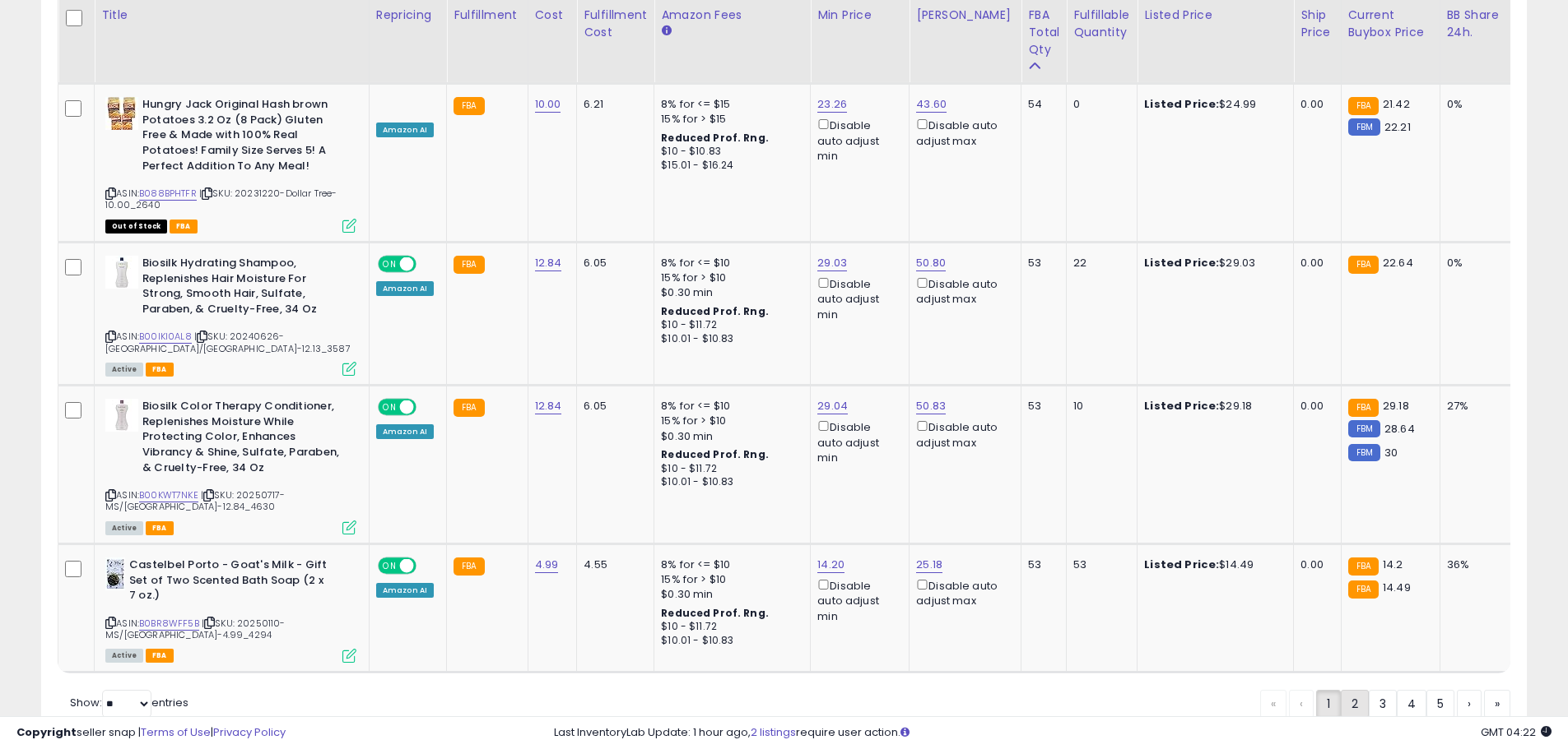
click at [1397, 690] on link "2" at bounding box center [1412, 704] width 30 height 28
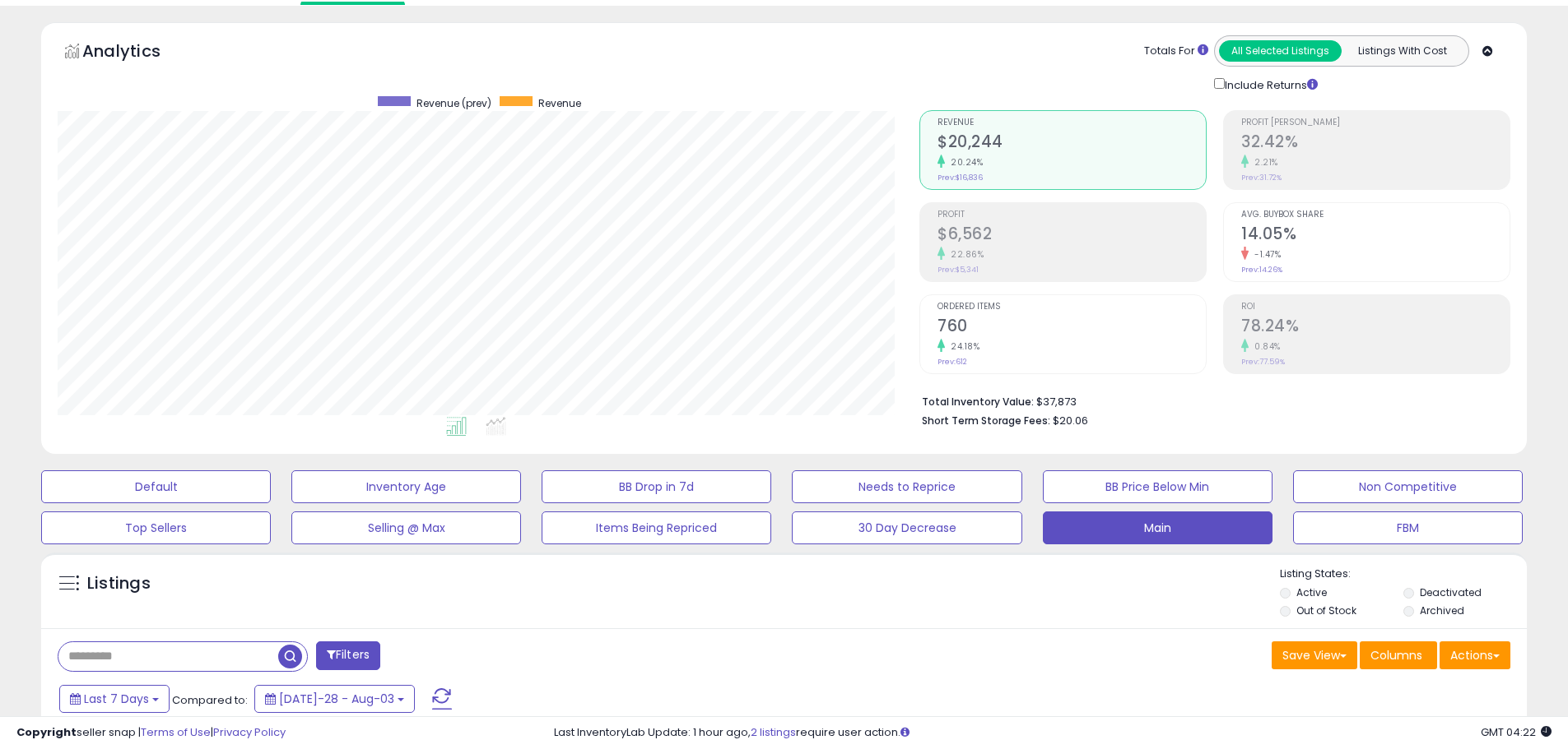
scroll to position [0, 0]
